Goal: Task Accomplishment & Management: Complete application form

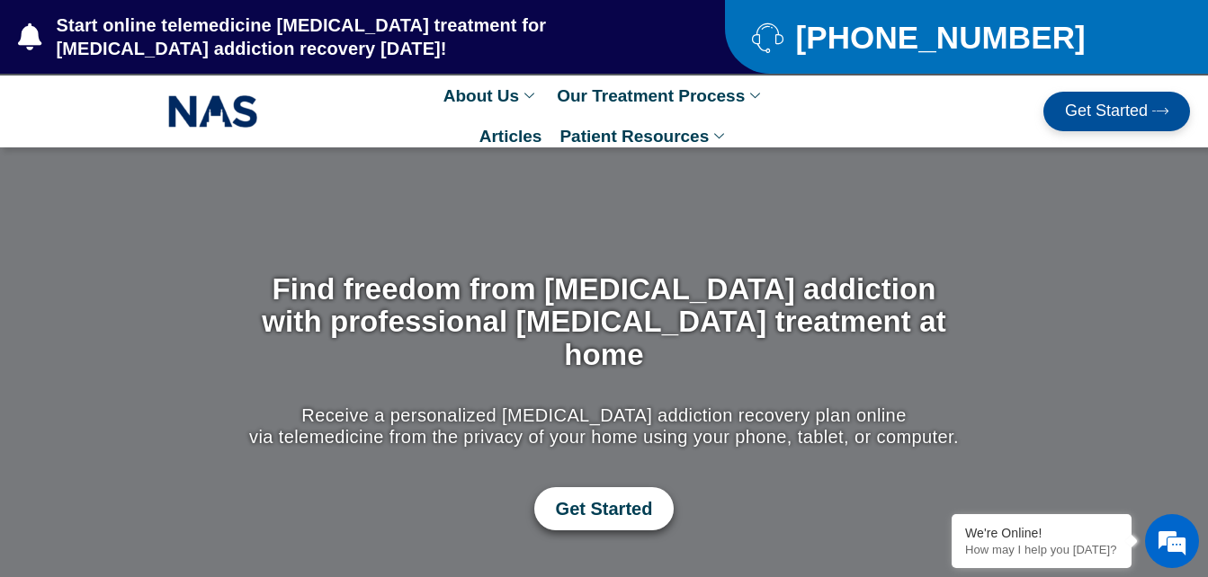
click at [608, 498] on span "Get Started" at bounding box center [604, 509] width 97 height 22
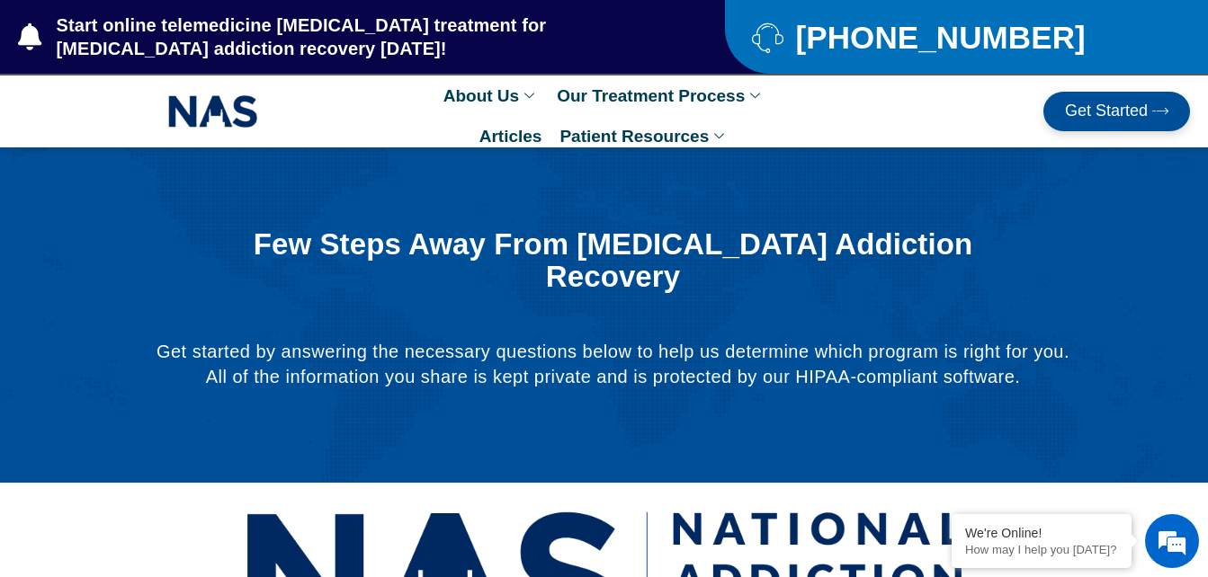
click at [1206, 64] on div "[PHONE_NUMBER]" at bounding box center [966, 37] width 483 height 74
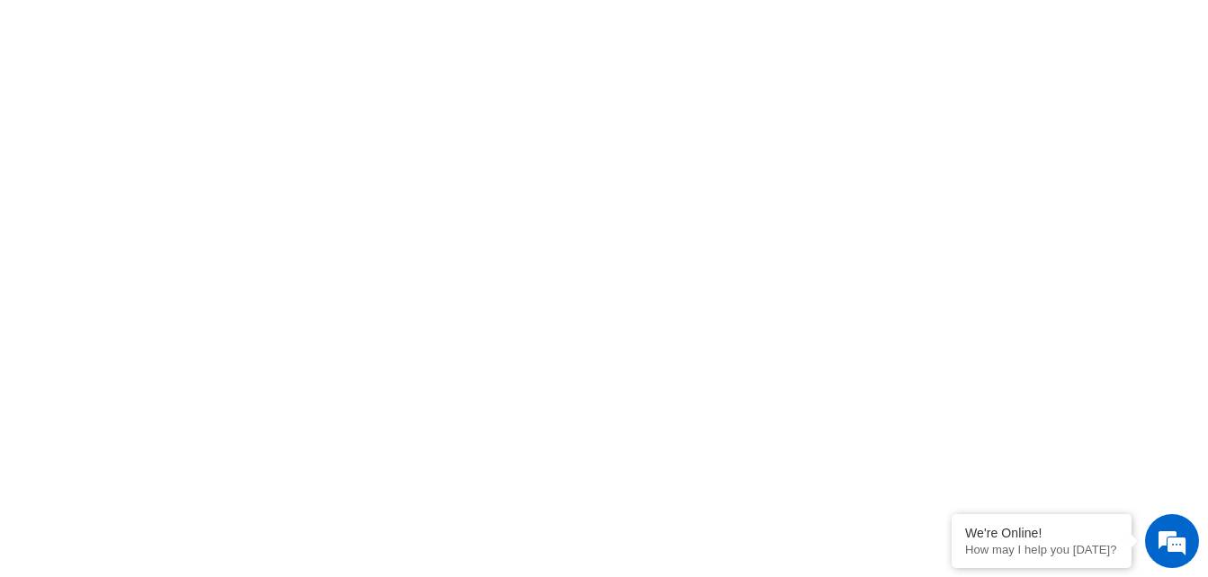
scroll to position [1265, 0]
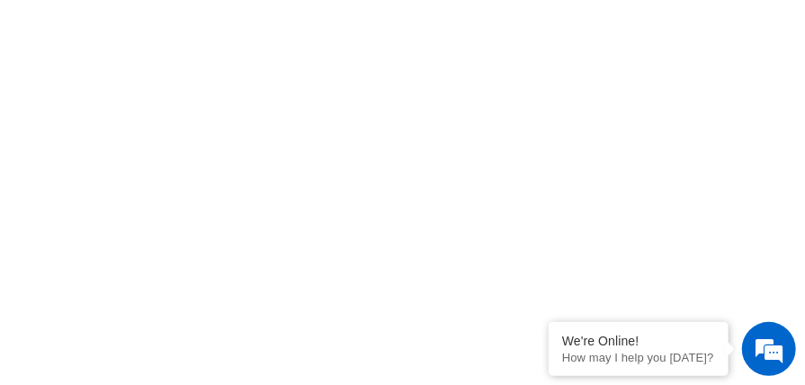
scroll to position [3367, 0]
drag, startPoint x: 802, startPoint y: 228, endPoint x: 803, endPoint y: 242, distance: 13.5
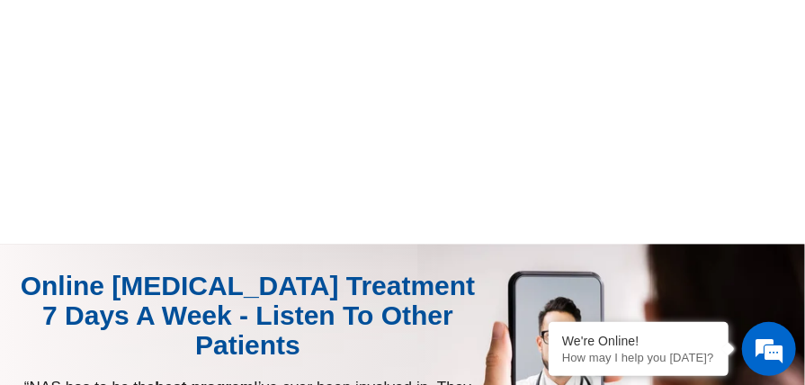
scroll to position [3712, 0]
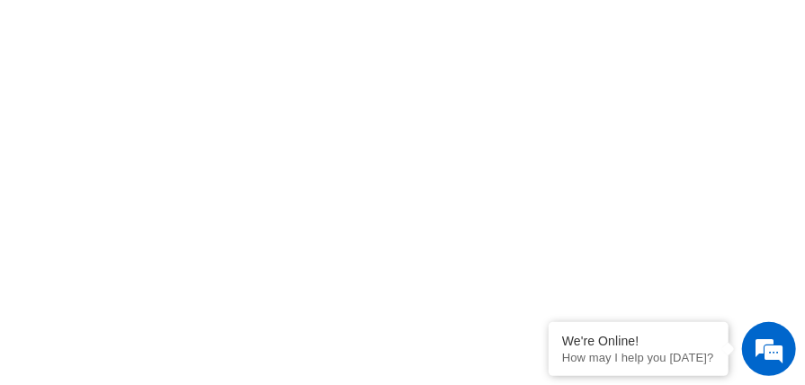
scroll to position [2127, 0]
drag, startPoint x: 804, startPoint y: 206, endPoint x: 808, endPoint y: 215, distance: 9.7
click at [805, 215] on html "Skip to content Start online telemedicine suboxone treatment for opioid addicti…" at bounding box center [402, 31] width 805 height 5617
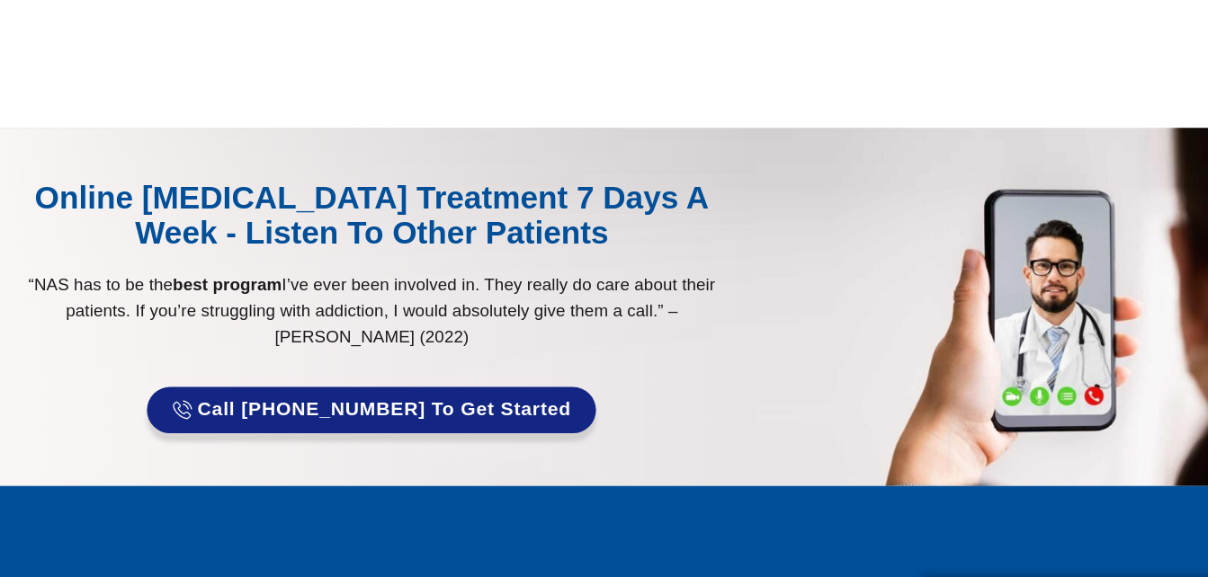
scroll to position [696, 0]
